Goal: Information Seeking & Learning: Learn about a topic

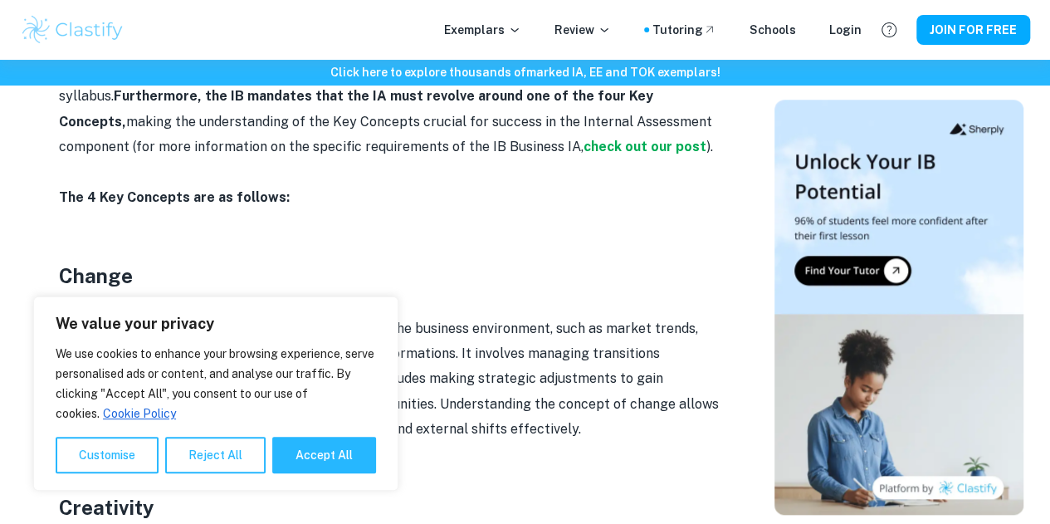
scroll to position [886, 0]
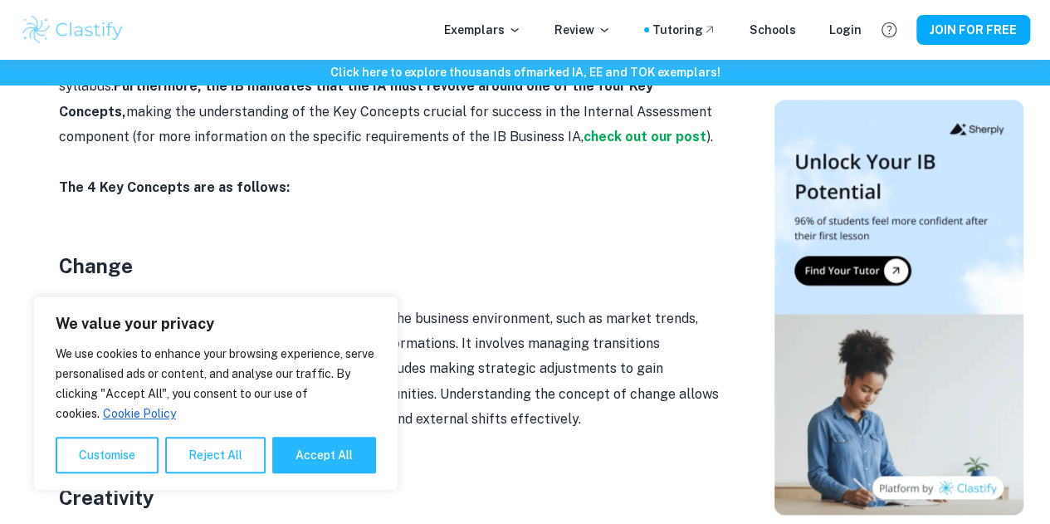
click at [356, 436] on div "We use cookies to enhance your browsing experience, serve personalised ads or c…" at bounding box center [216, 408] width 320 height 129
click at [356, 461] on button "Accept All" at bounding box center [324, 455] width 104 height 37
checkbox input "true"
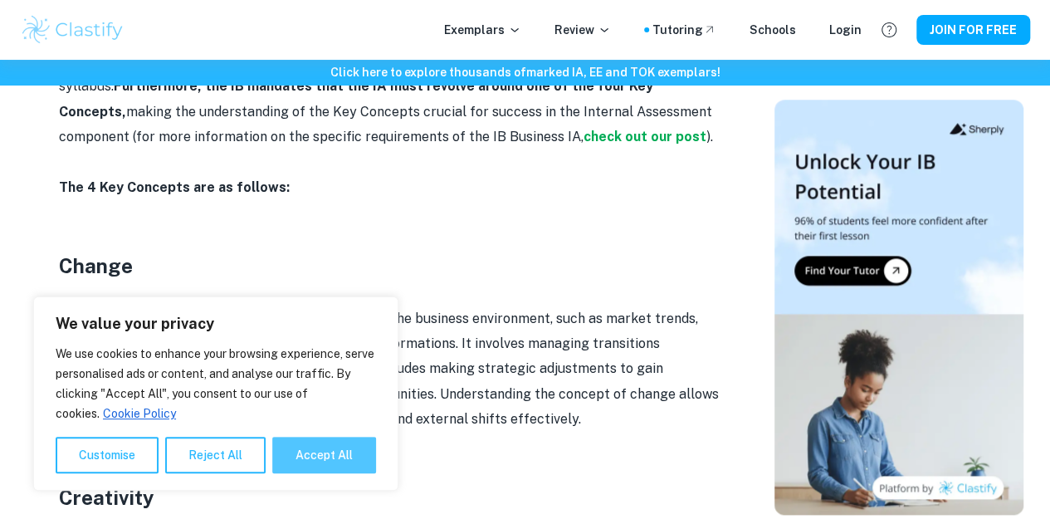
checkbox input "true"
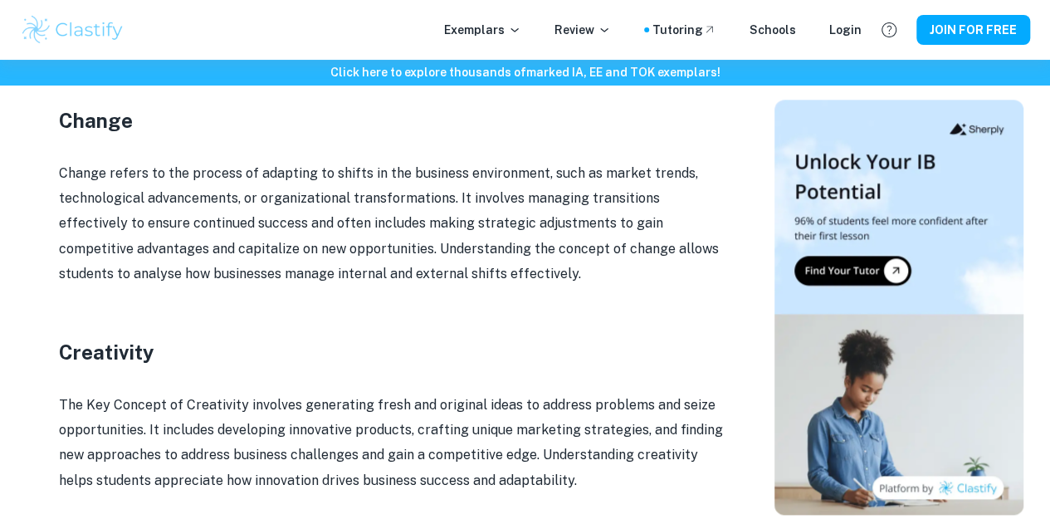
scroll to position [1063, 0]
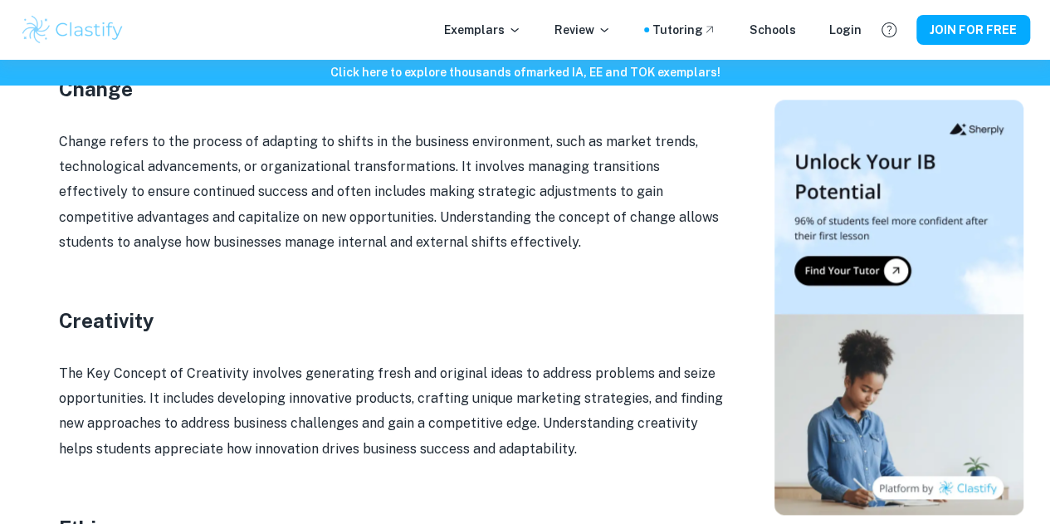
drag, startPoint x: 57, startPoint y: 202, endPoint x: 332, endPoint y: 271, distance: 283.4
drag, startPoint x: 332, startPoint y: 271, endPoint x: 56, endPoint y: 193, distance: 287.4
click at [56, 193] on div "IB Business Management Key Concepts By [PERSON_NAME] • [DATE] Get feedback on y…" at bounding box center [391, 138] width 728 height 2107
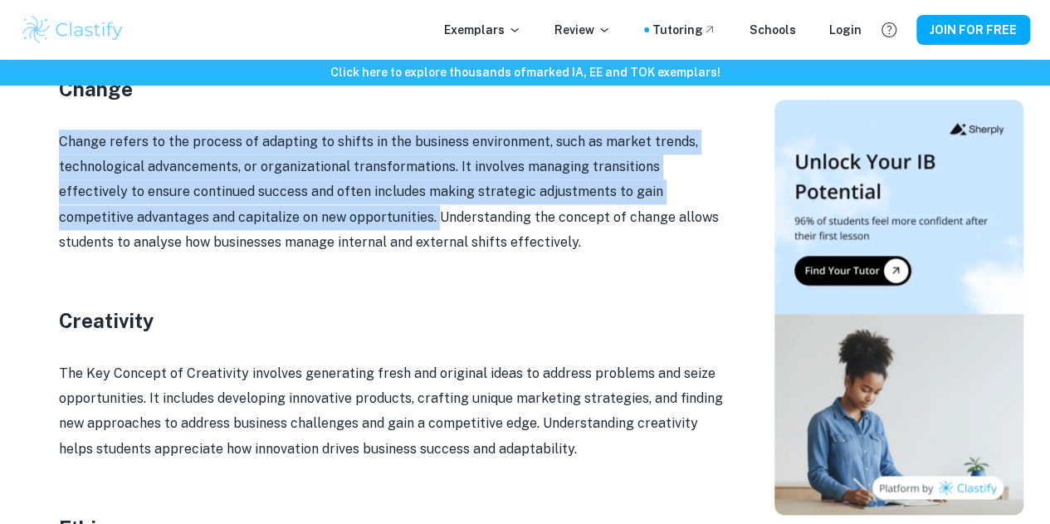
drag, startPoint x: 56, startPoint y: 199, endPoint x: 344, endPoint y: 273, distance: 296.5
click at [344, 273] on div "IB Business Management Key Concepts By [PERSON_NAME] • [DATE] Get feedback on y…" at bounding box center [391, 138] width 728 height 2107
copy p "Change refers to the process of adapting to shifts in the business environment,…"
